Goal: Task Accomplishment & Management: Complete application form

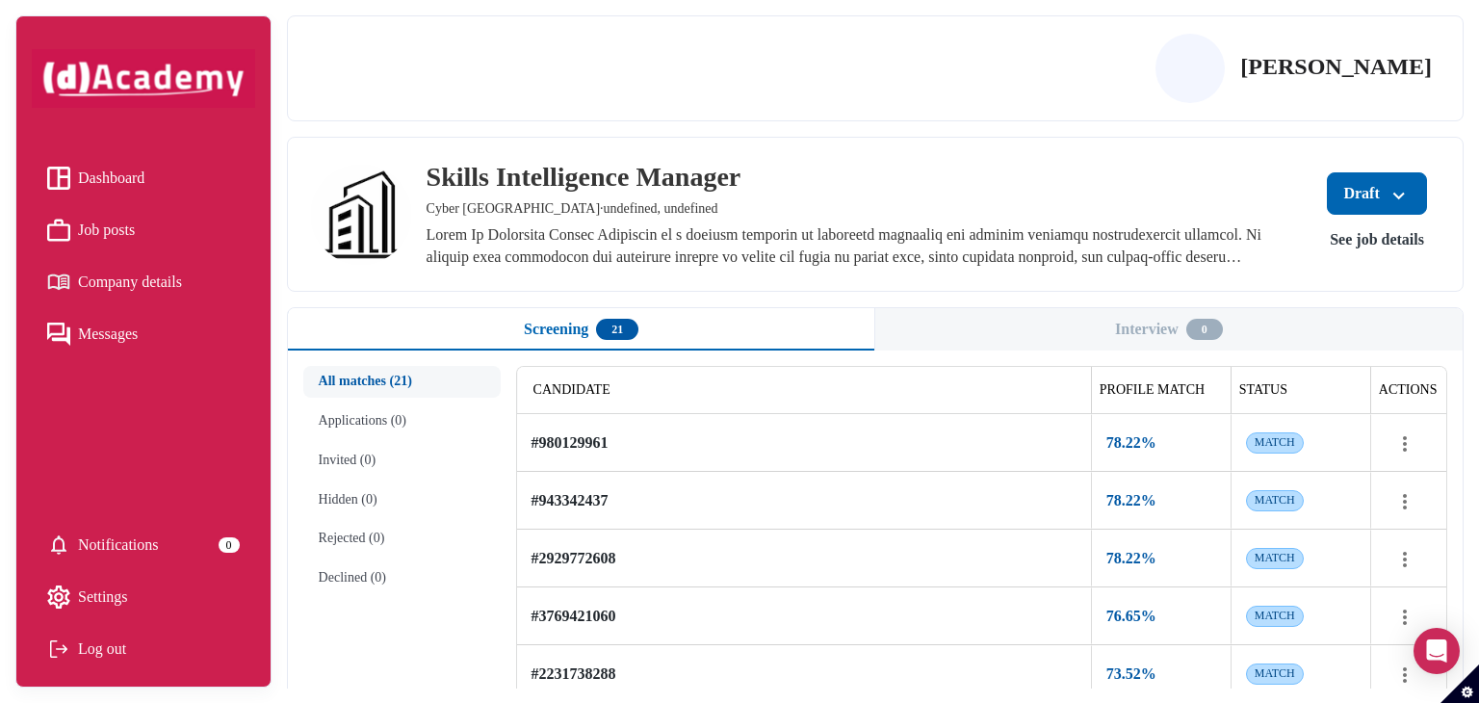
click at [1367, 243] on button "See job details" at bounding box center [1376, 239] width 125 height 35
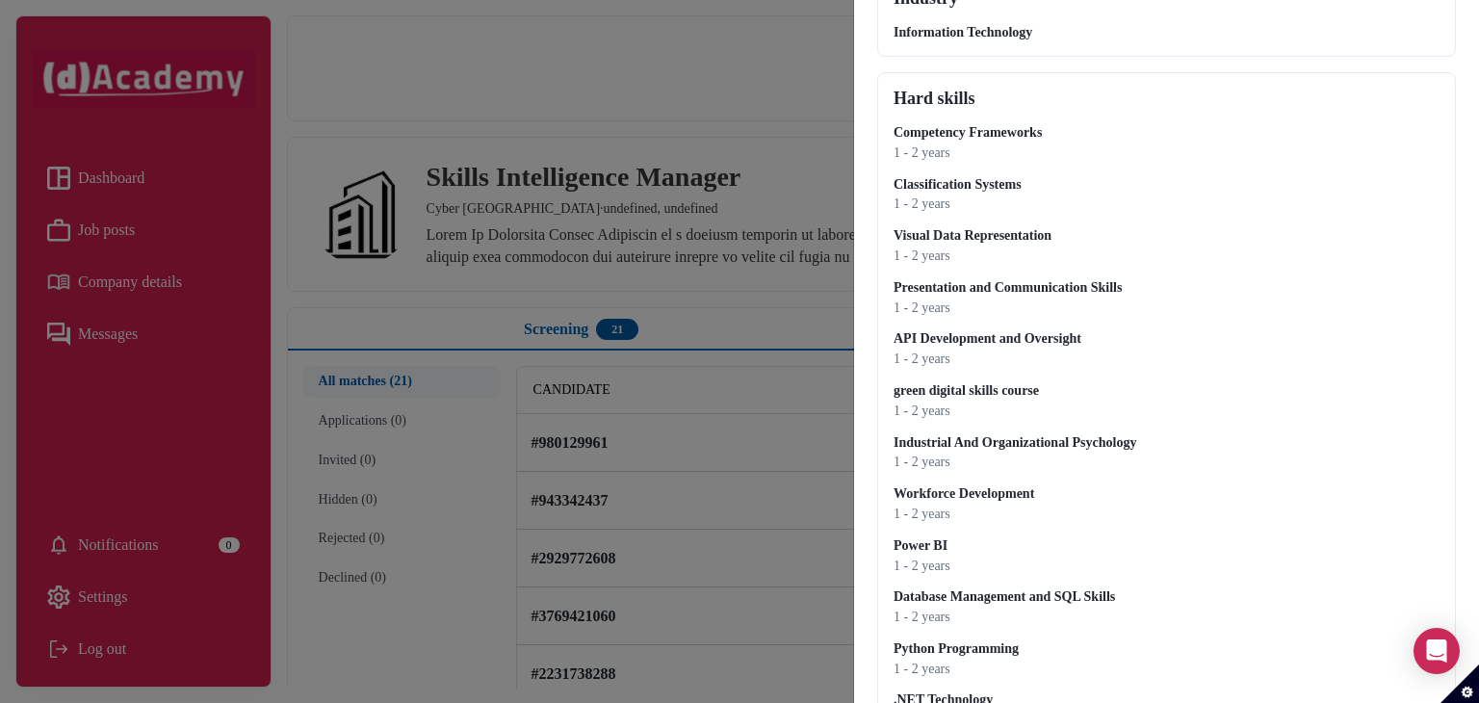
scroll to position [289, 0]
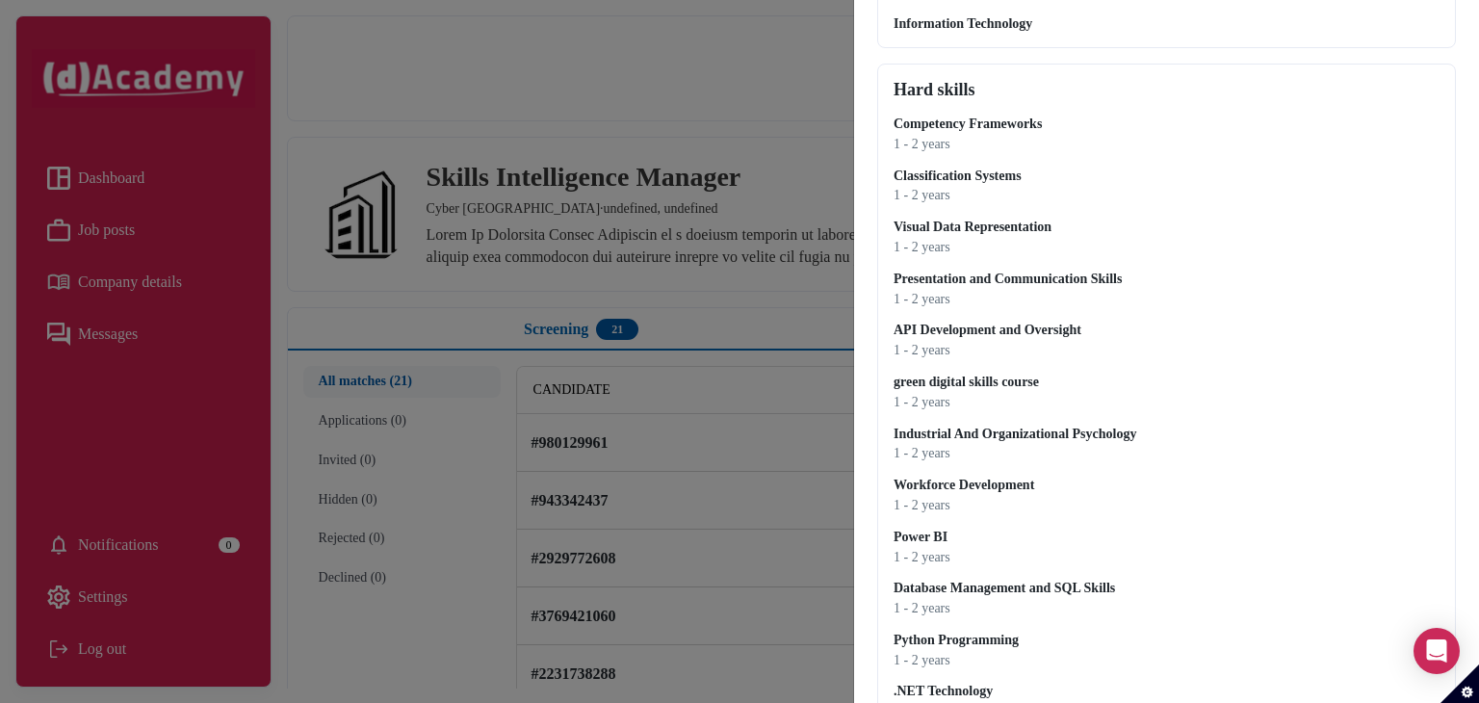
click at [947, 137] on div "1 - 2 years" at bounding box center [1166, 145] width 546 height 16
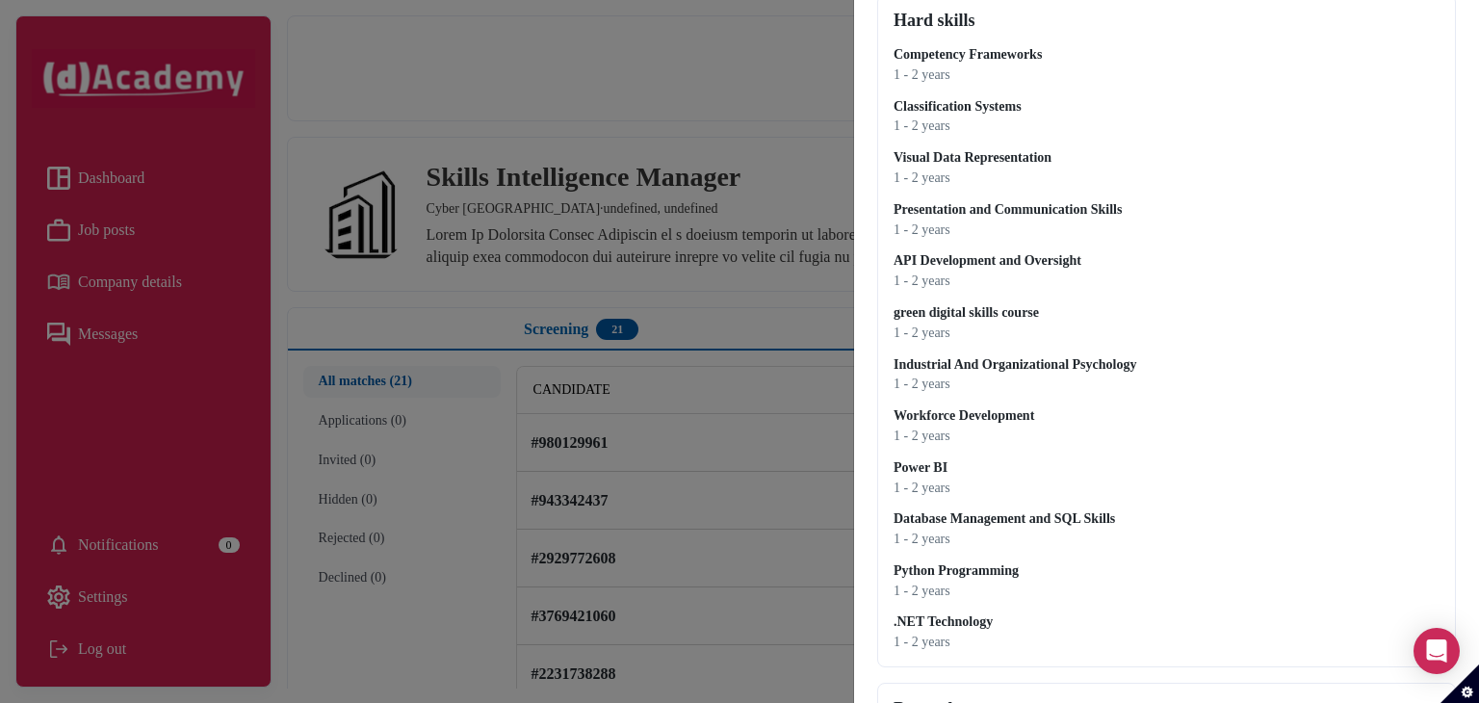
scroll to position [545, 0]
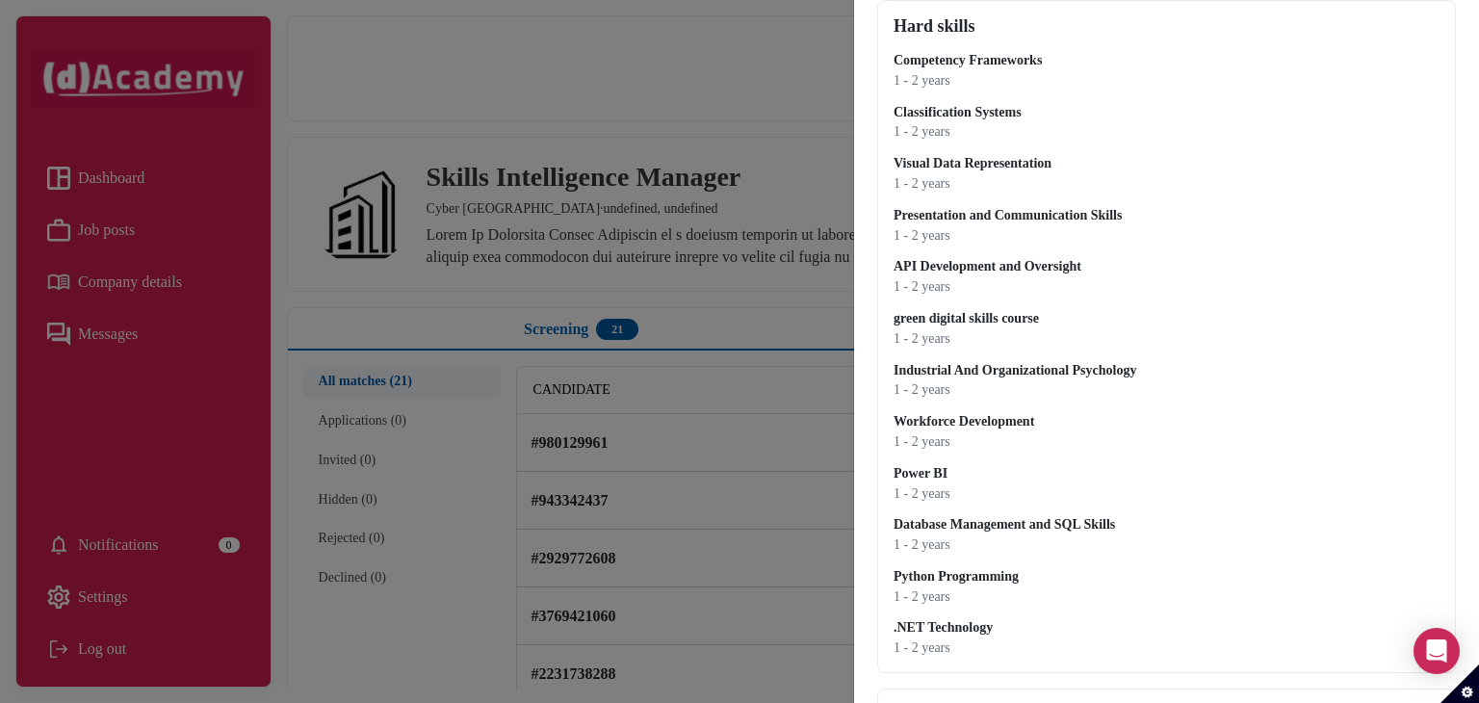
click at [1007, 449] on div "Competency Frameworks 1 - 2 years Classification Systems 1 - 2 years Visual Dat…" at bounding box center [1166, 355] width 546 height 604
click at [1008, 448] on div "Competency Frameworks 1 - 2 years Classification Systems 1 - 2 years Visual Dat…" at bounding box center [1166, 355] width 546 height 604
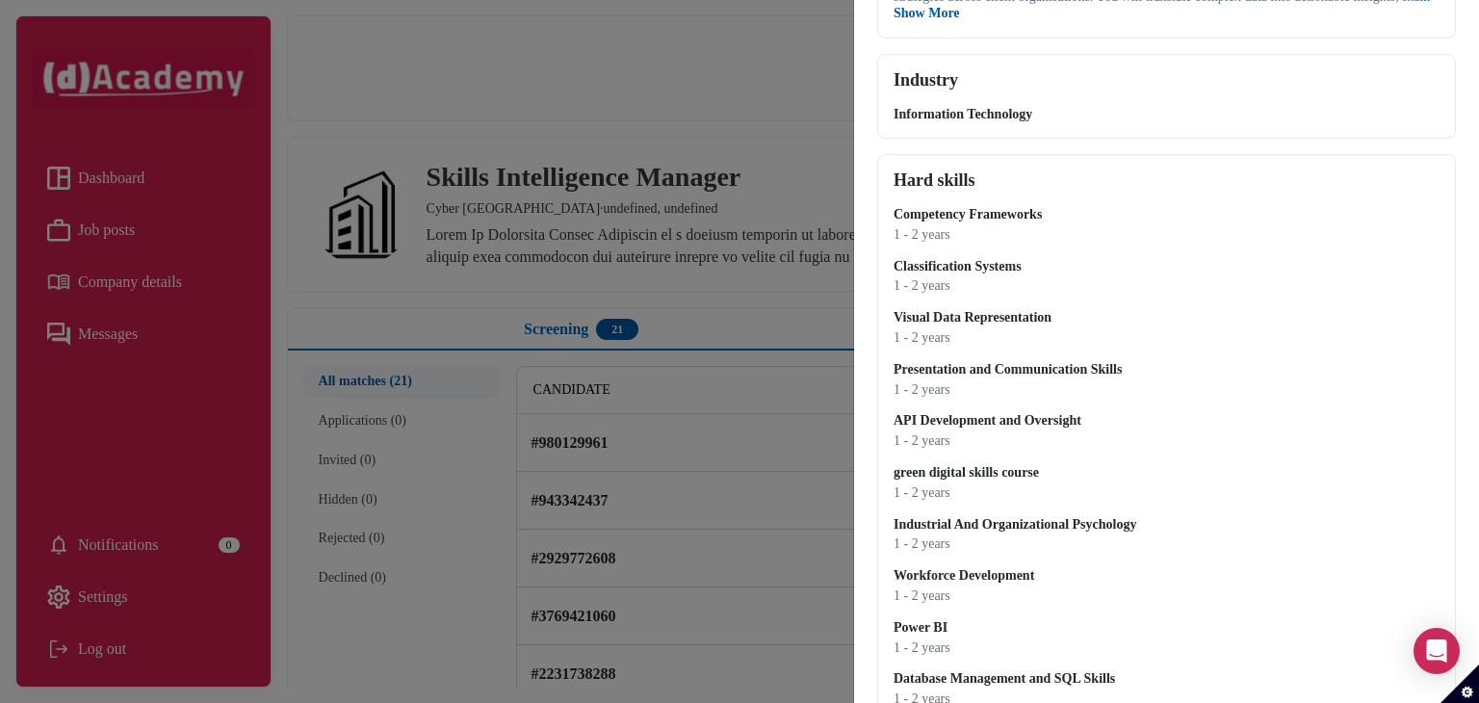
scroll to position [0, 0]
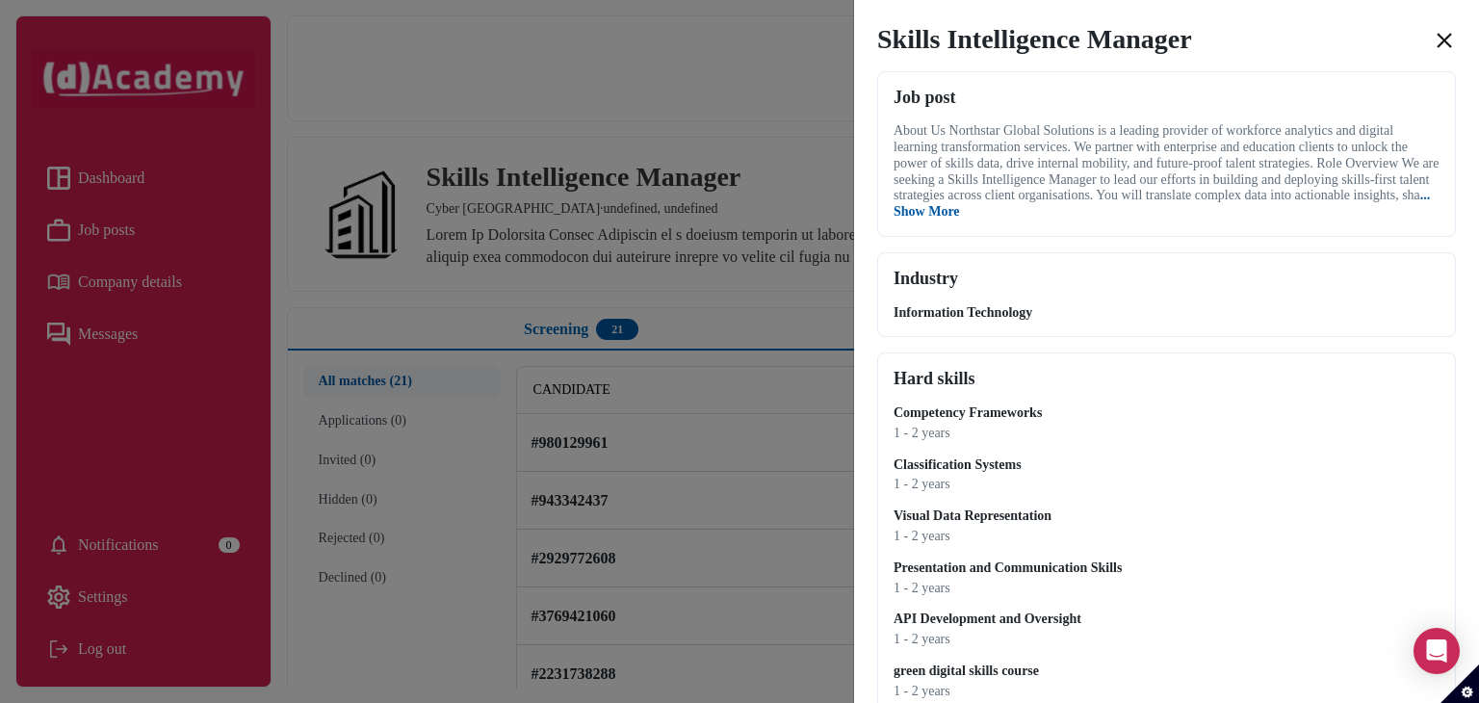
click at [1437, 36] on img "close" at bounding box center [1444, 40] width 23 height 23
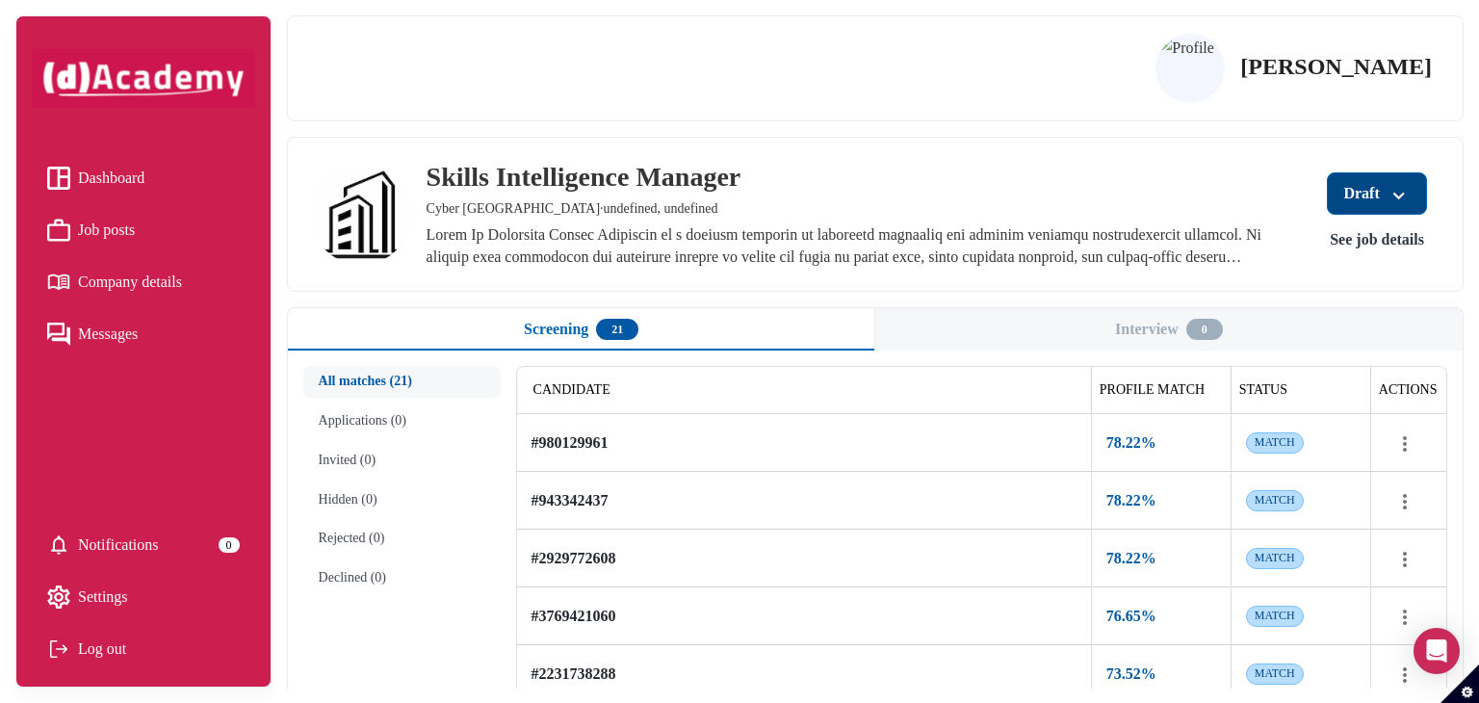
click at [1354, 182] on div "Draft" at bounding box center [1376, 193] width 66 height 27
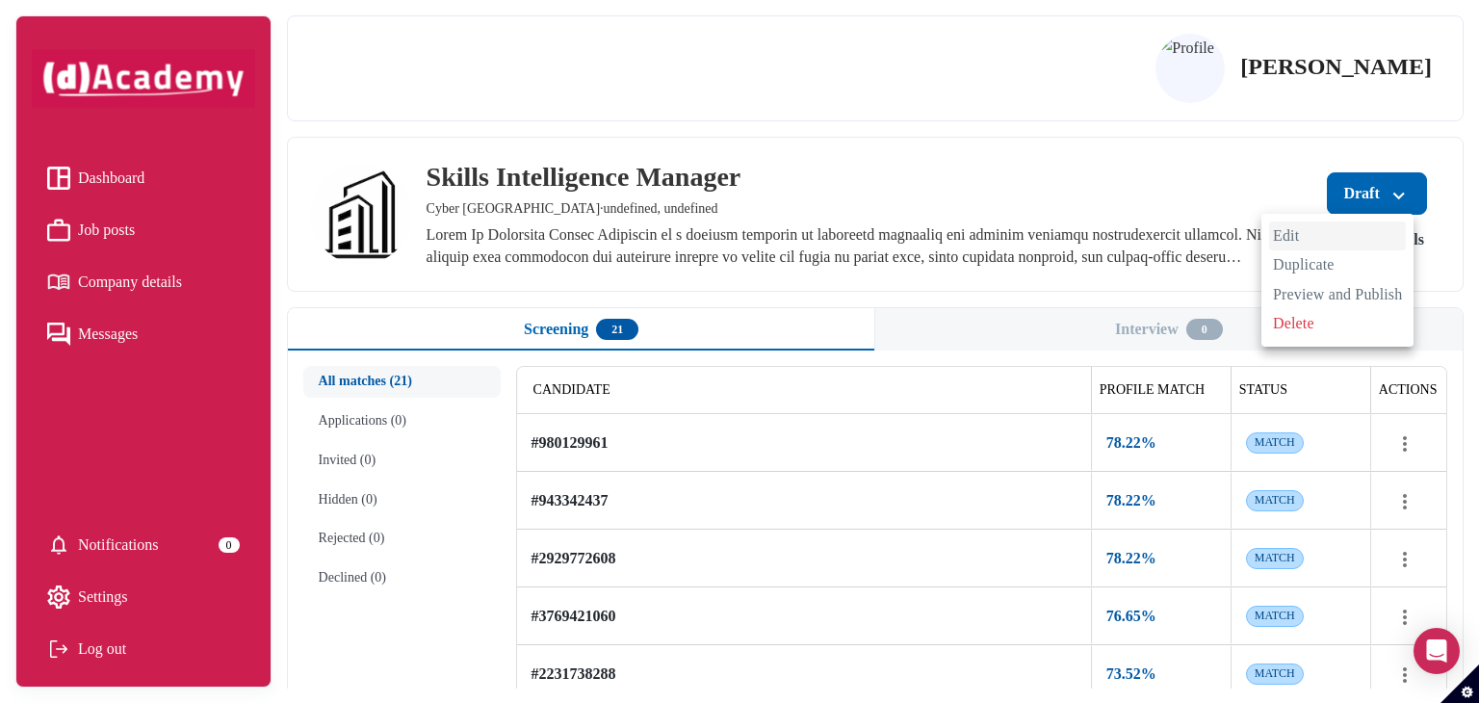
click at [1292, 221] on span "Edit" at bounding box center [1337, 235] width 137 height 29
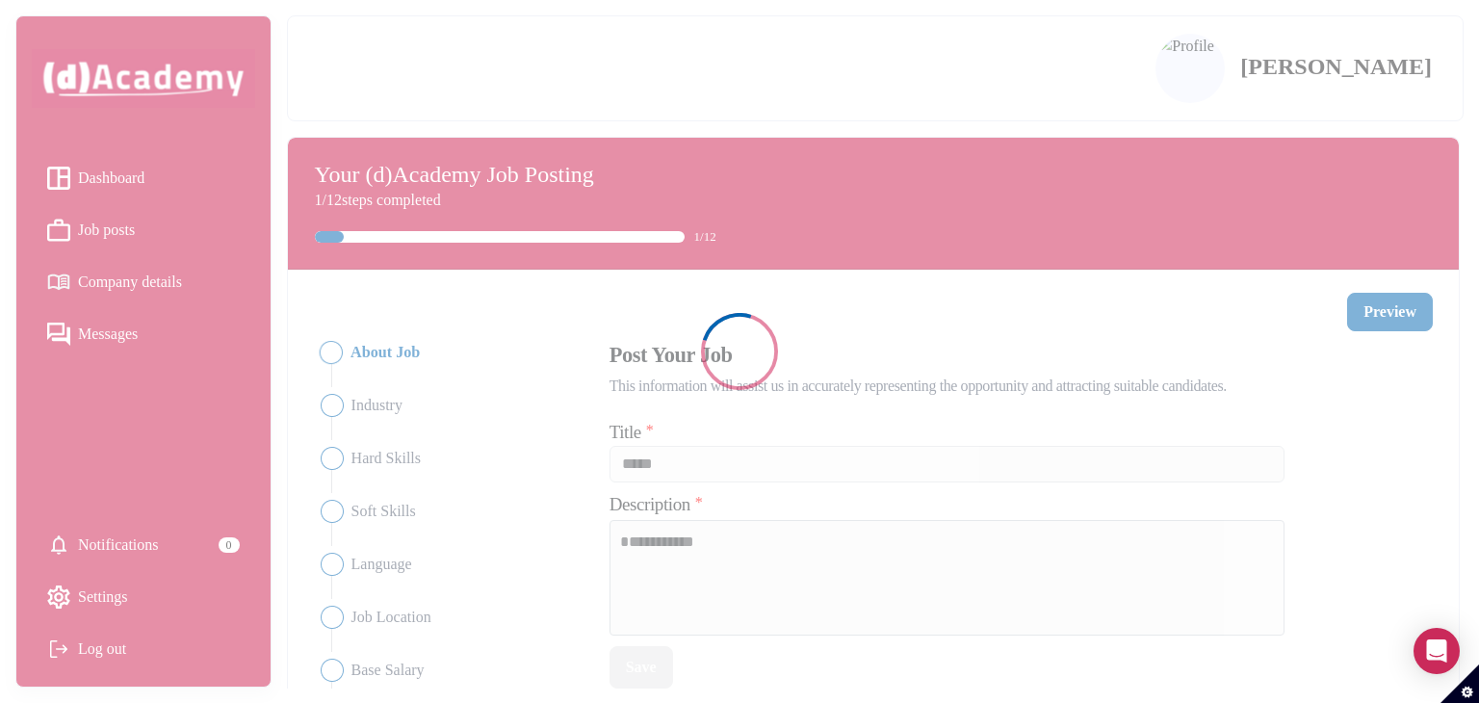
type input "**********"
type textarea "**********"
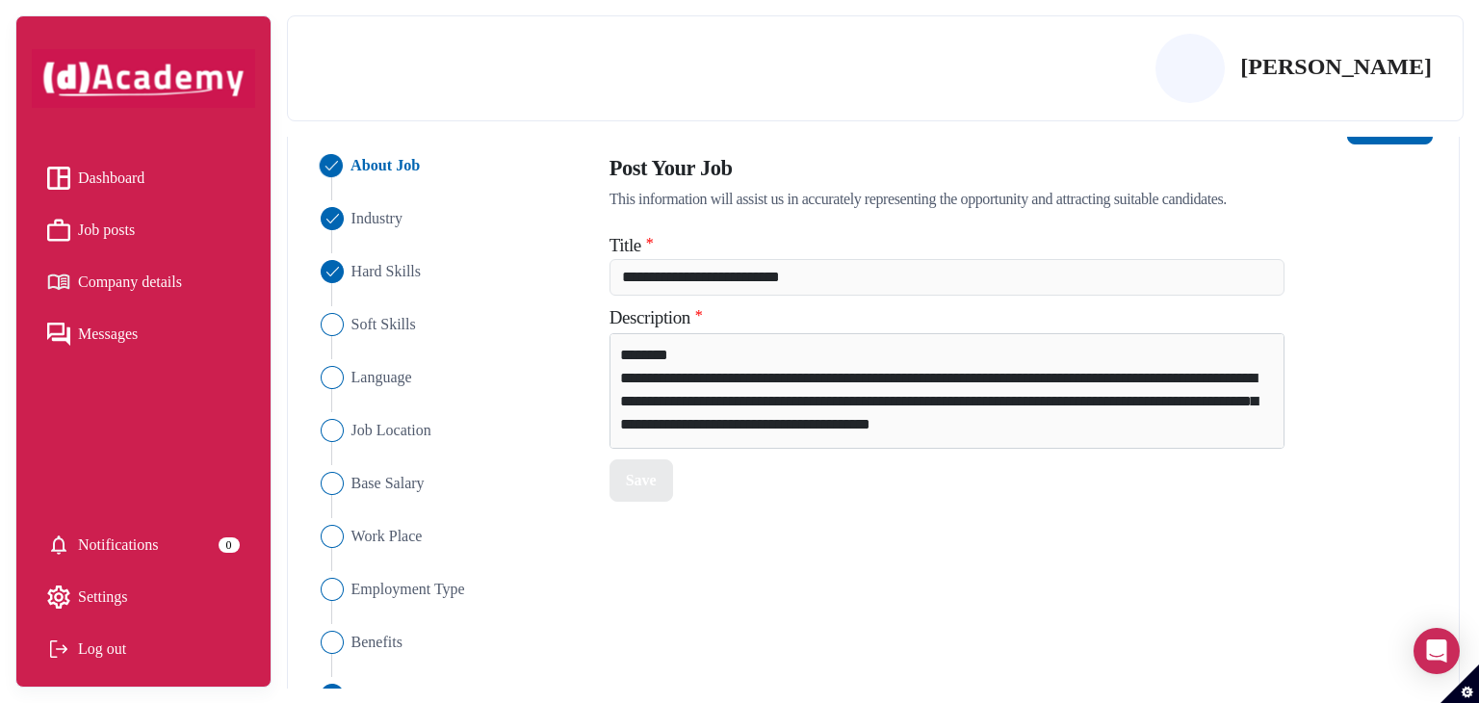
scroll to position [193, 0]
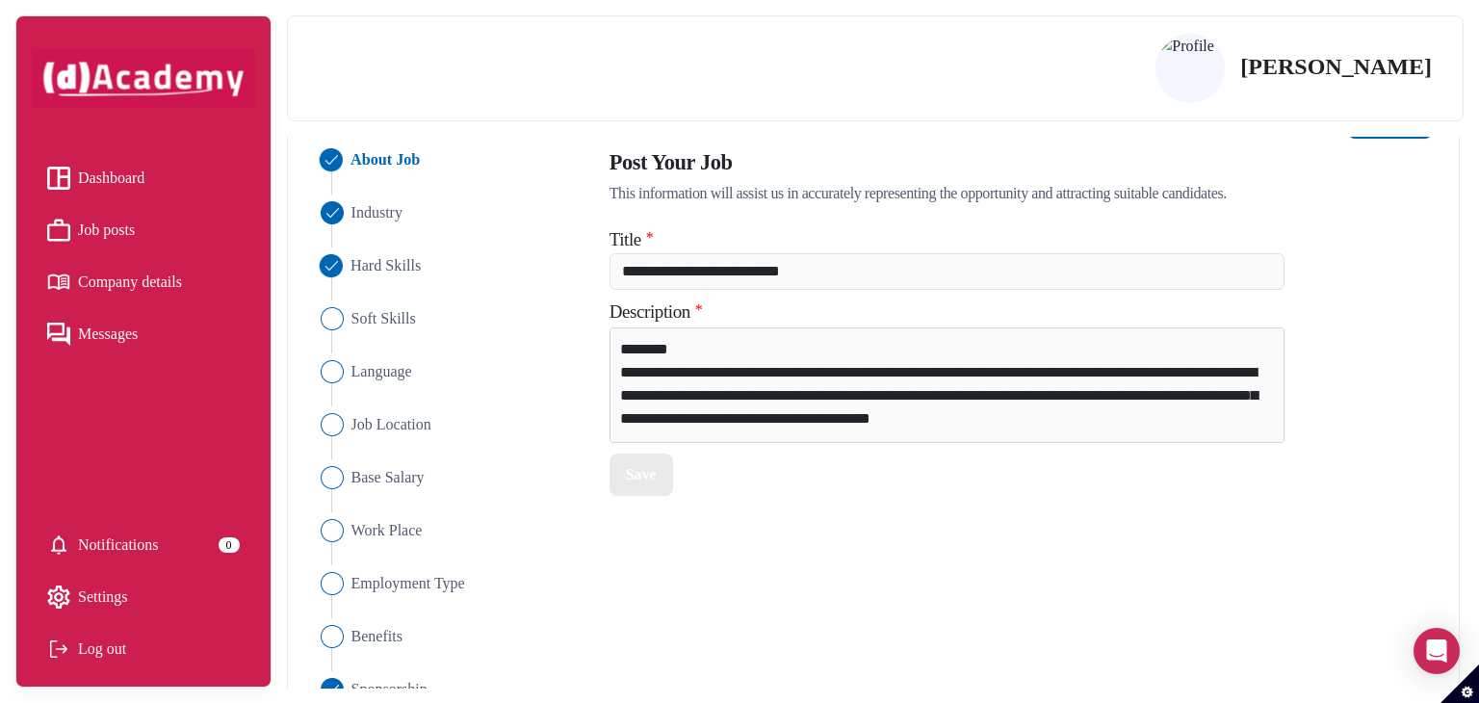
click at [370, 267] on span "Hard Skills" at bounding box center [385, 265] width 70 height 23
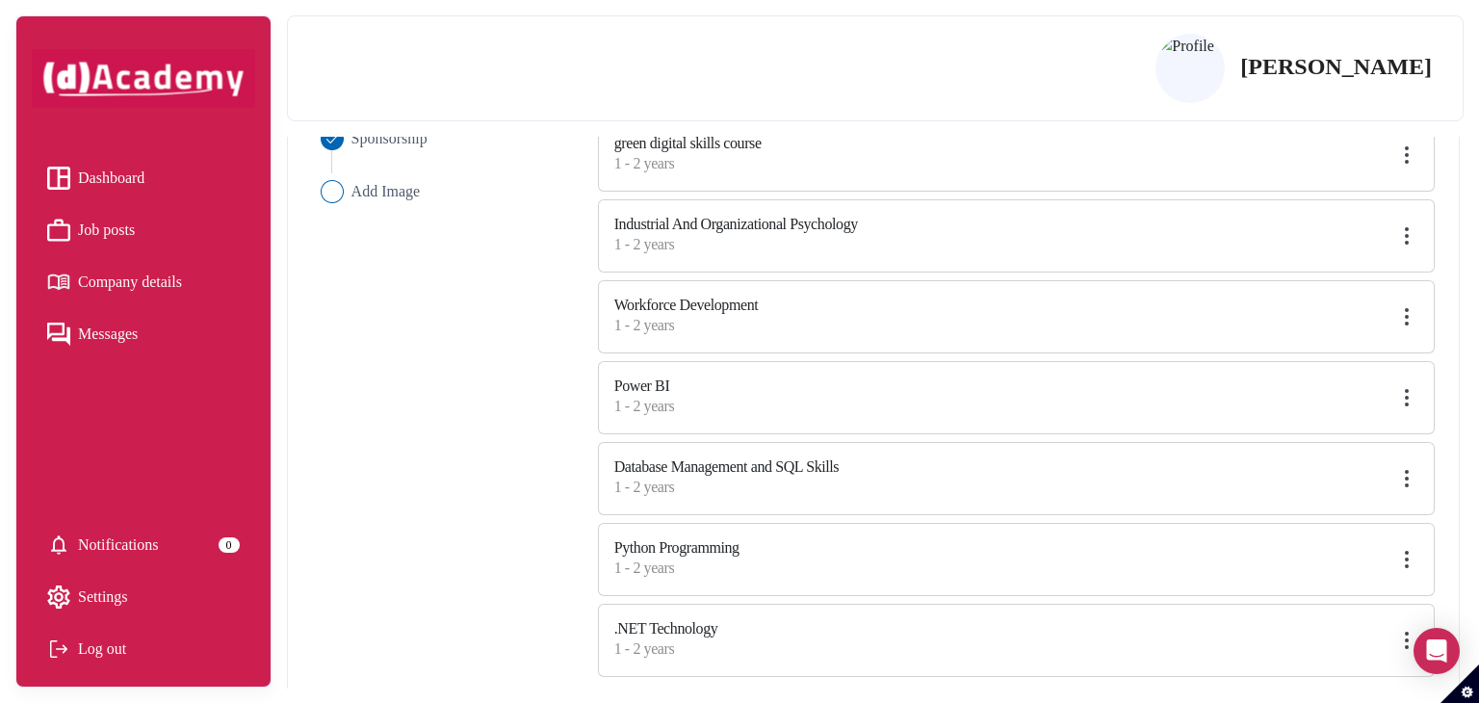
scroll to position [750, 0]
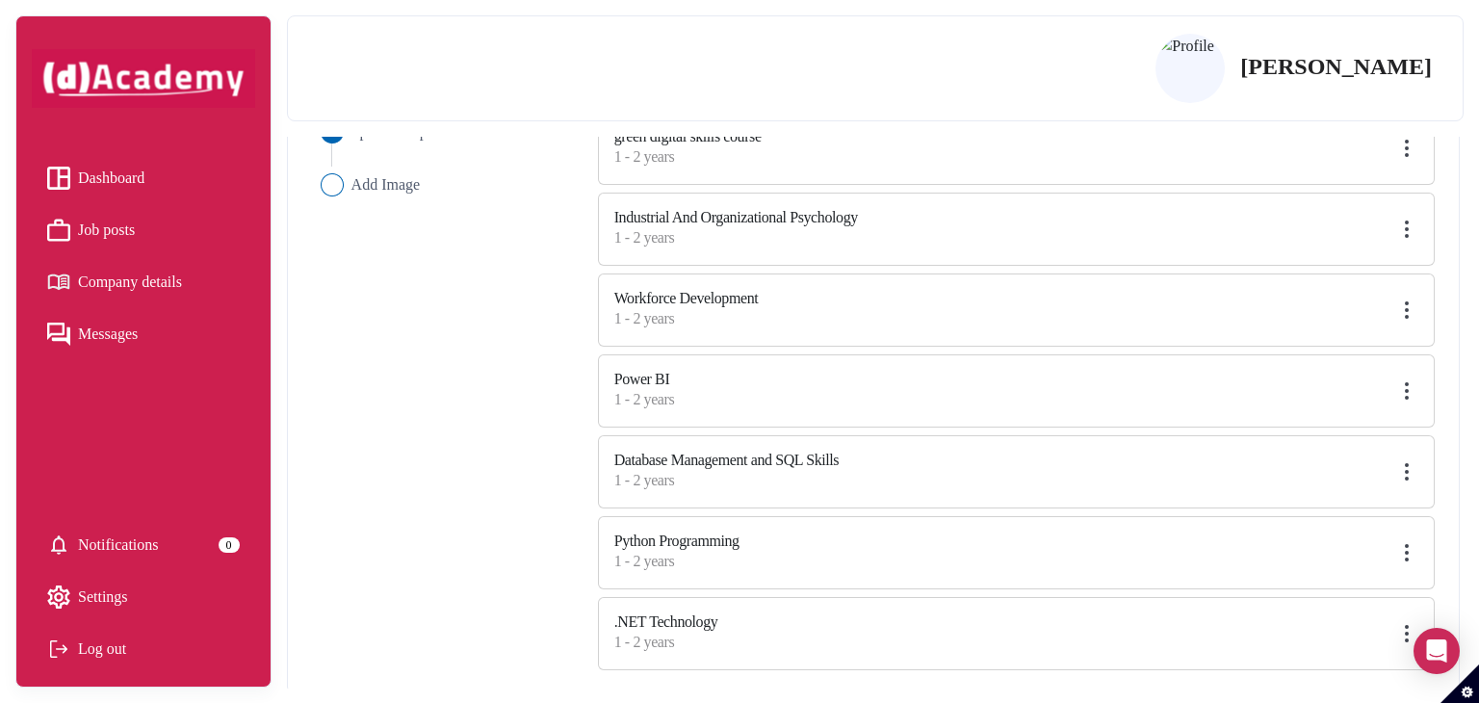
click at [1400, 547] on img at bounding box center [1406, 552] width 23 height 23
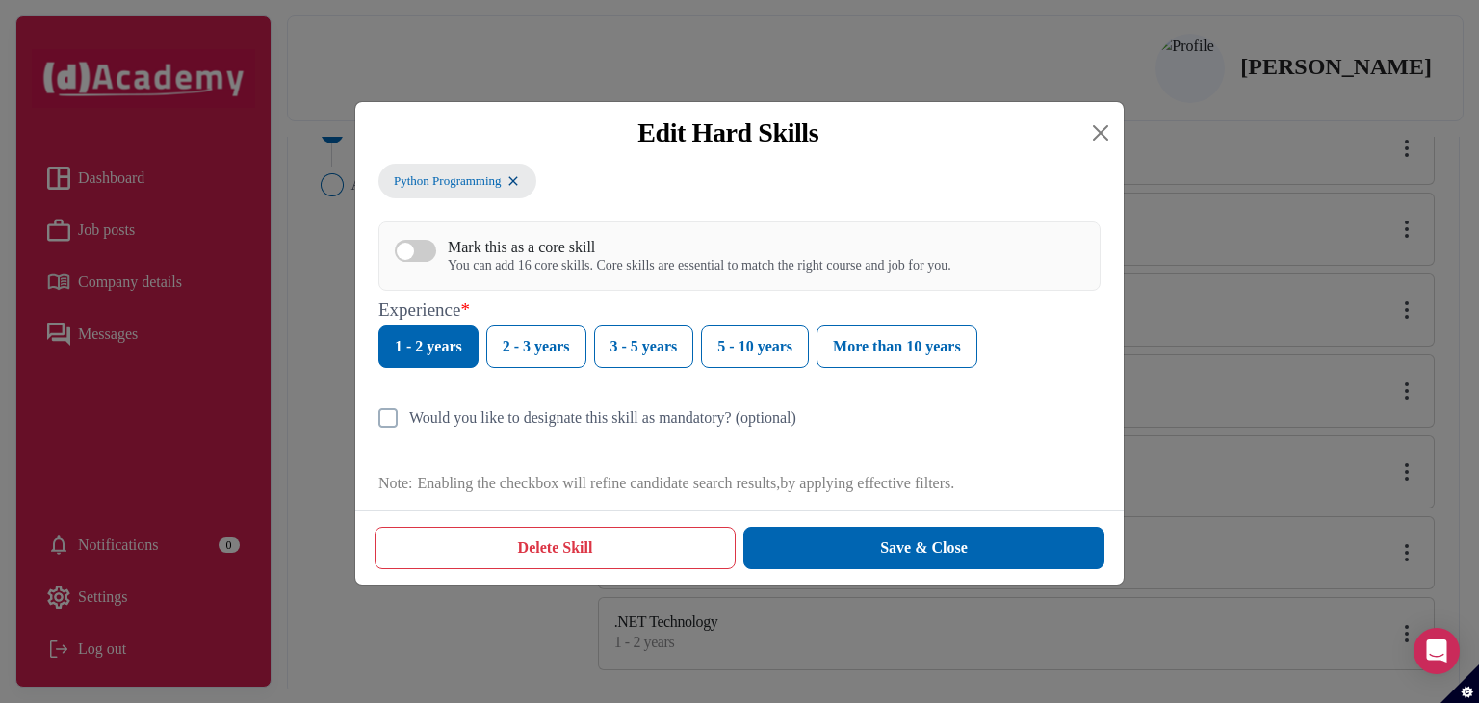
click at [350, 48] on div "Edit Hard Skills Python Programming Mark this as a core skill You can add 16 co…" at bounding box center [739, 351] width 1479 height 703
